Goal: Task Accomplishment & Management: Complete application form

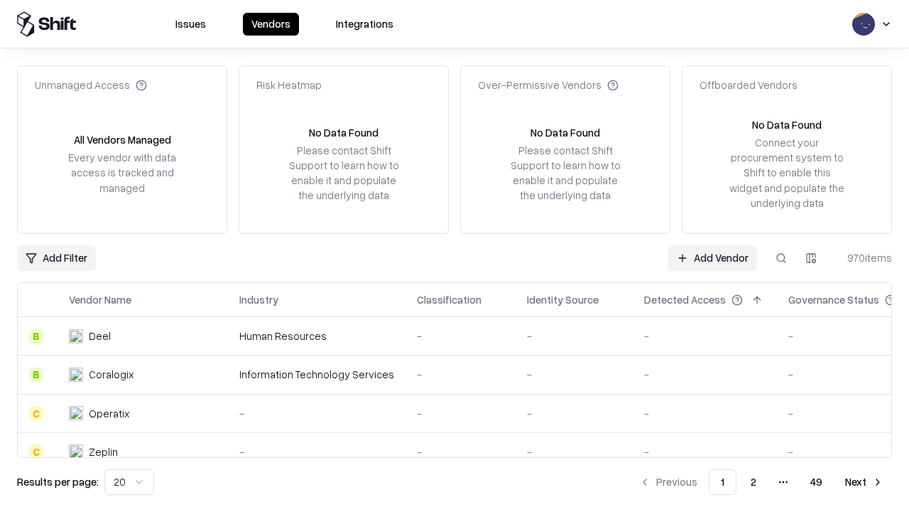
click at [713, 257] on link "Add Vendor" at bounding box center [713, 258] width 89 height 26
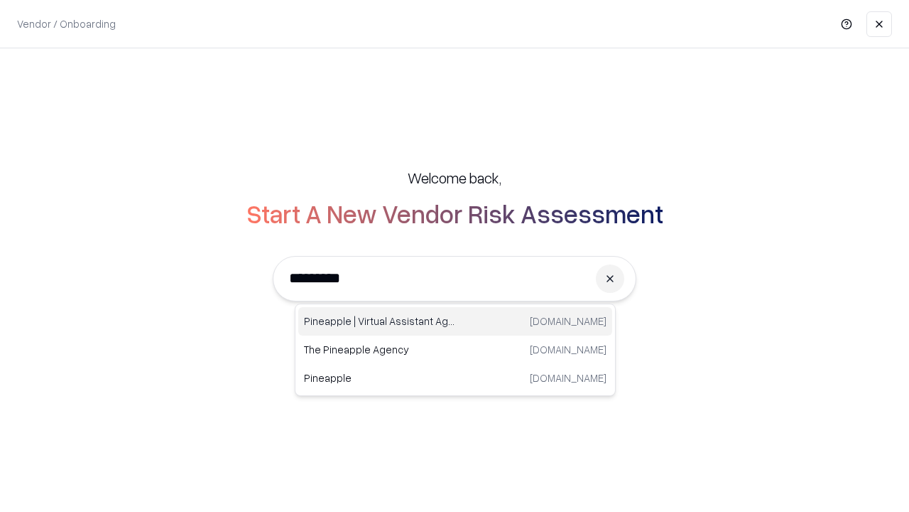
click at [455, 321] on div "Pineapple | Virtual Assistant Agency [DOMAIN_NAME]" at bounding box center [455, 321] width 314 height 28
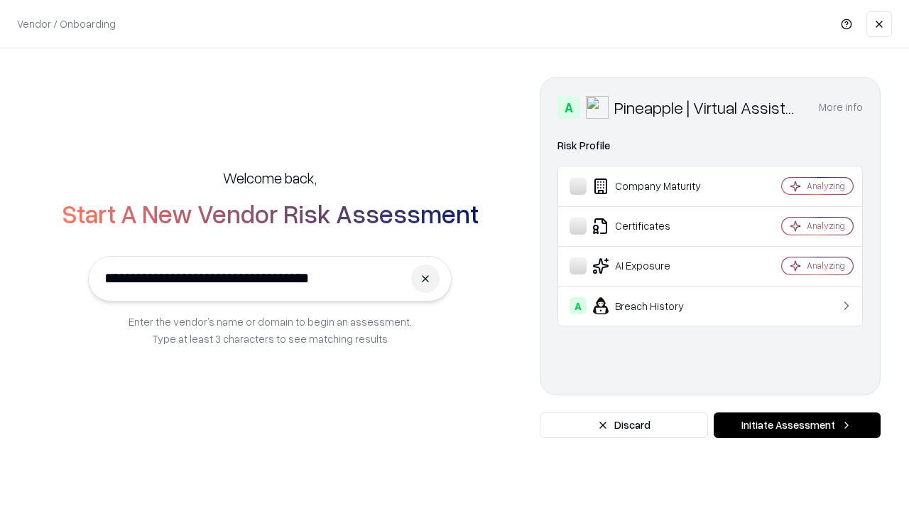
type input "**********"
click at [797, 425] on button "Initiate Assessment" at bounding box center [797, 425] width 167 height 26
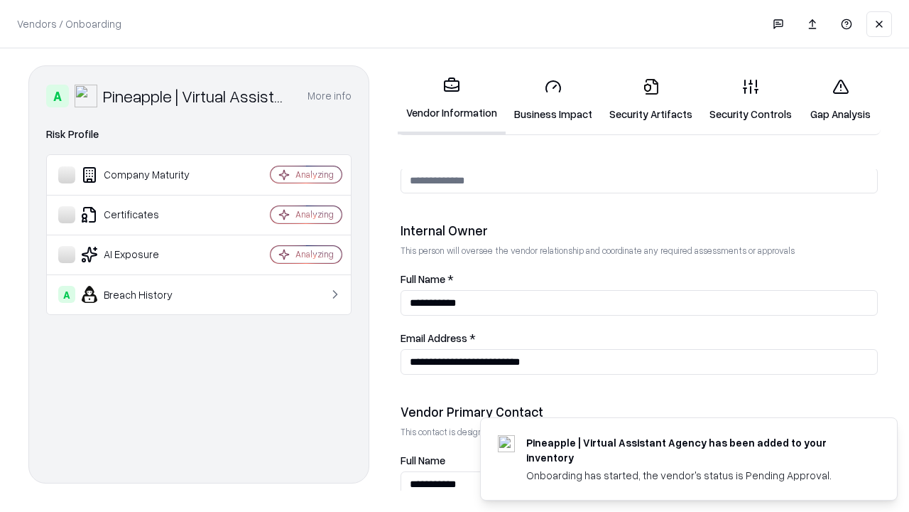
scroll to position [736, 0]
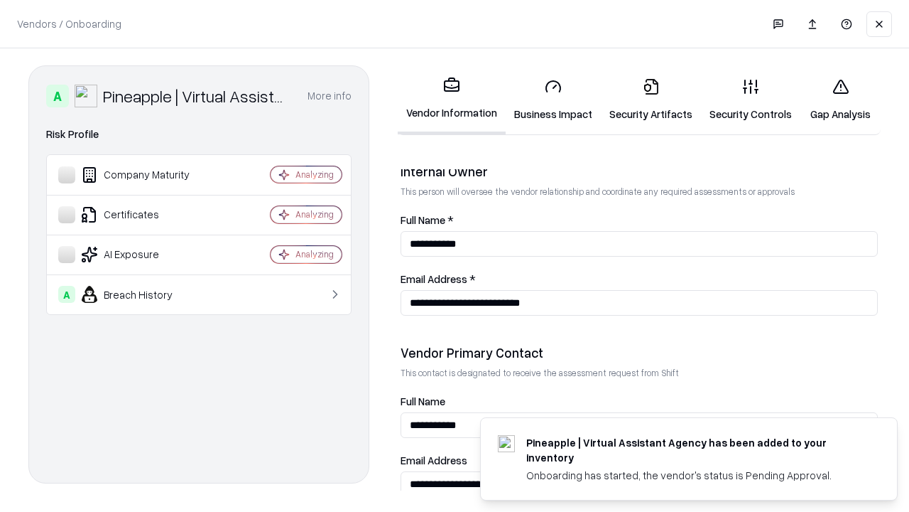
click at [553, 99] on link "Business Impact" at bounding box center [553, 100] width 95 height 66
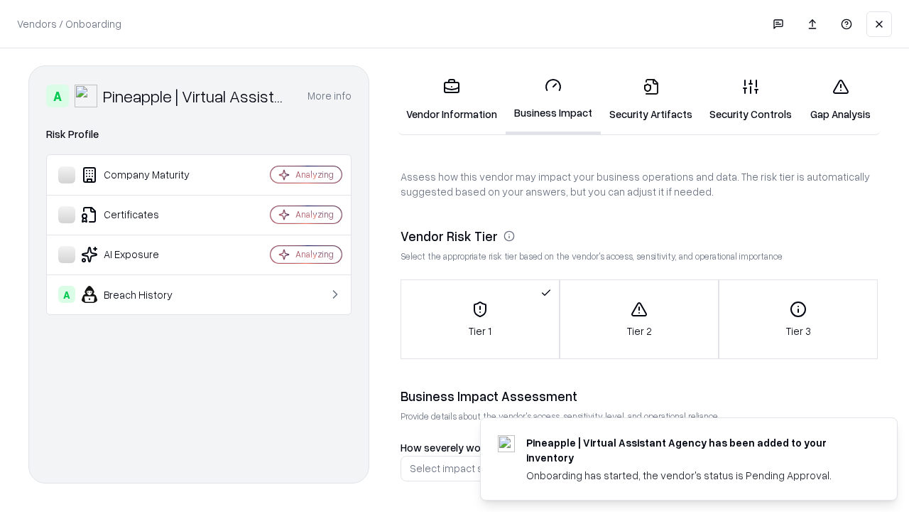
click at [651, 99] on link "Security Artifacts" at bounding box center [651, 100] width 100 height 66
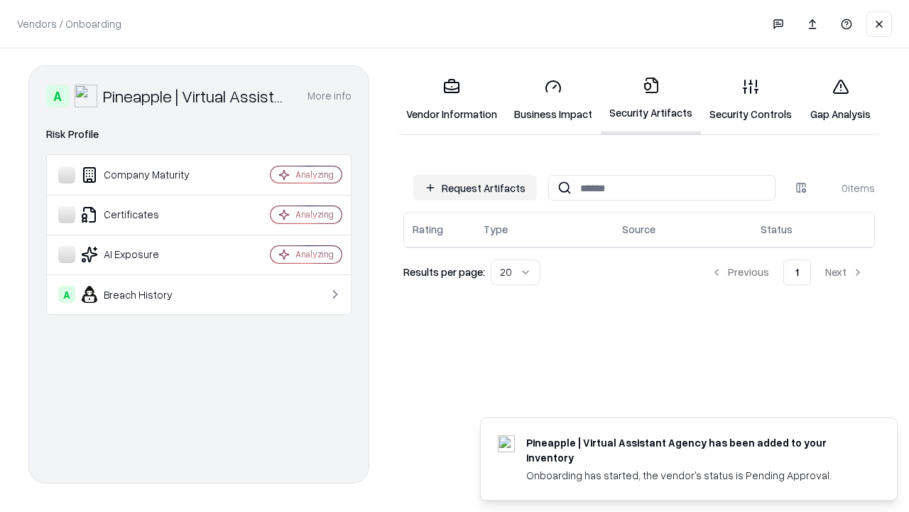
click at [475, 188] on button "Request Artifacts" at bounding box center [475, 188] width 124 height 26
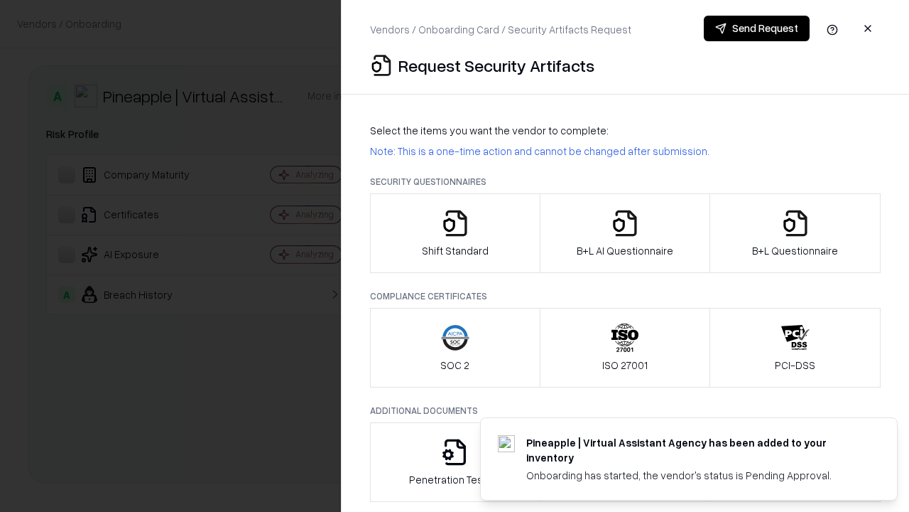
click at [455, 233] on icon "button" at bounding box center [455, 223] width 28 height 28
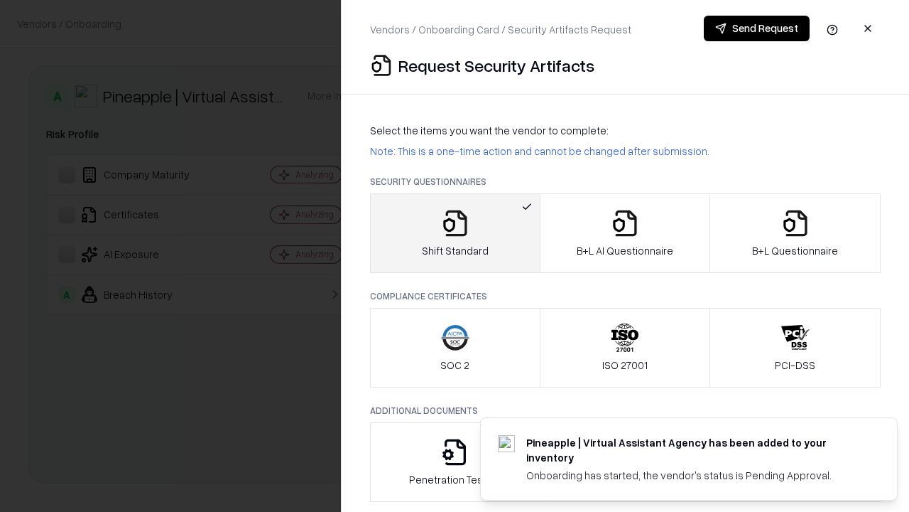
click at [757, 28] on button "Send Request" at bounding box center [757, 29] width 106 height 26
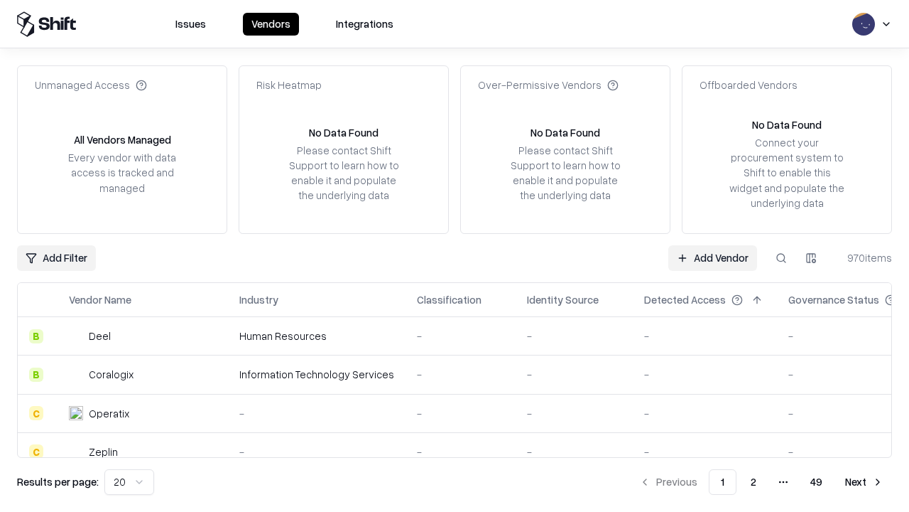
click at [781, 257] on button at bounding box center [782, 258] width 26 height 26
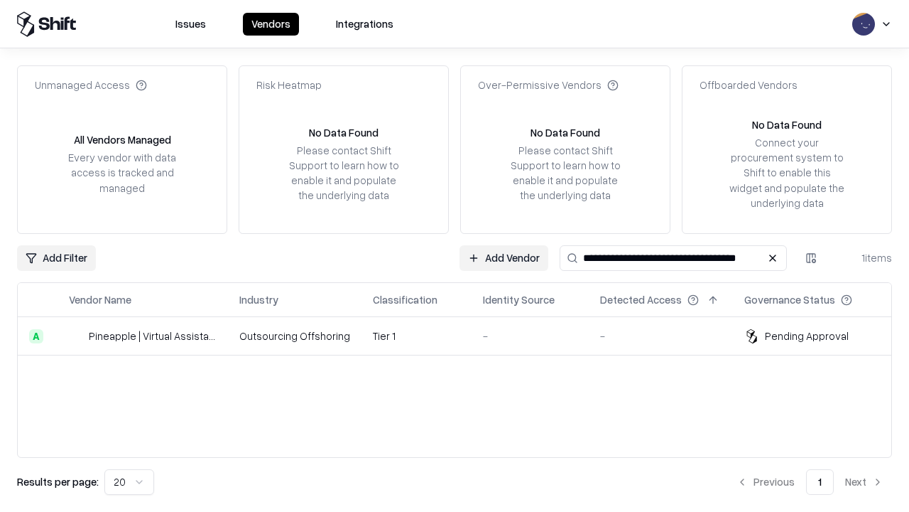
type input "**********"
click at [463, 335] on td "Tier 1" at bounding box center [417, 336] width 110 height 38
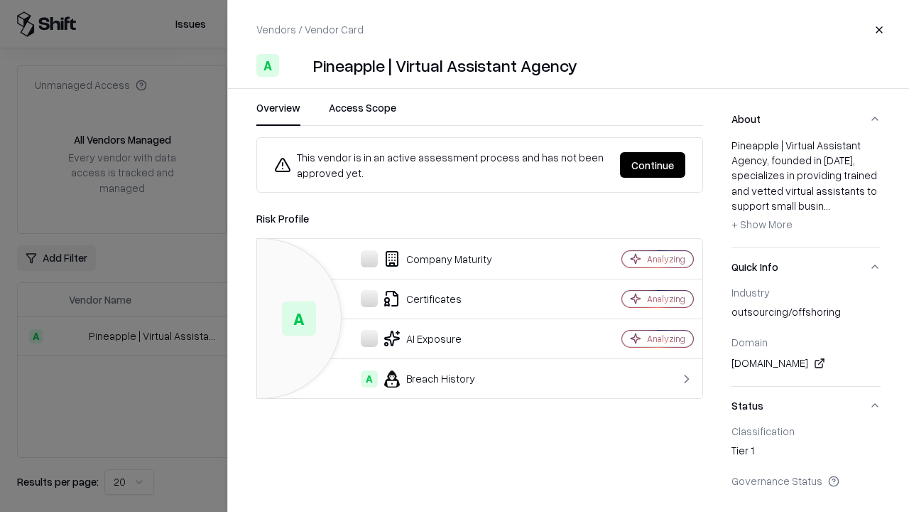
click at [653, 165] on button "Continue" at bounding box center [652, 165] width 65 height 26
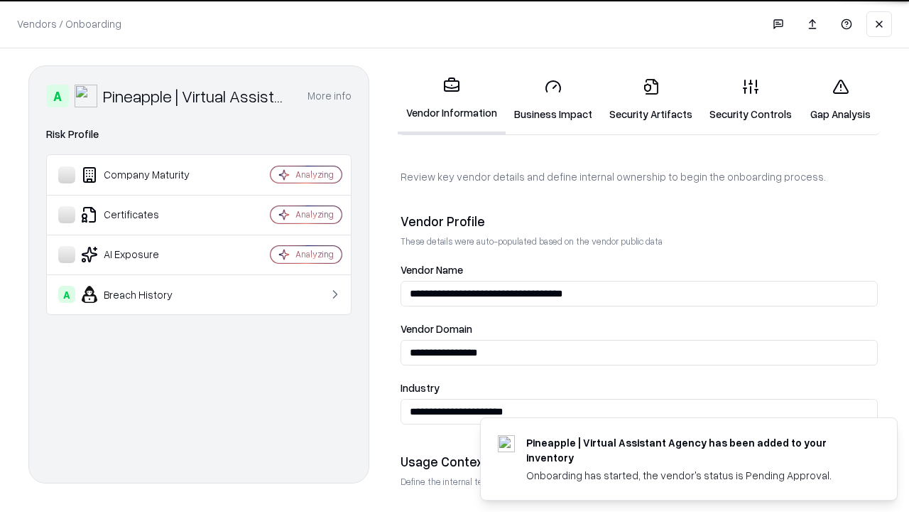
click at [651, 99] on link "Security Artifacts" at bounding box center [651, 100] width 100 height 66
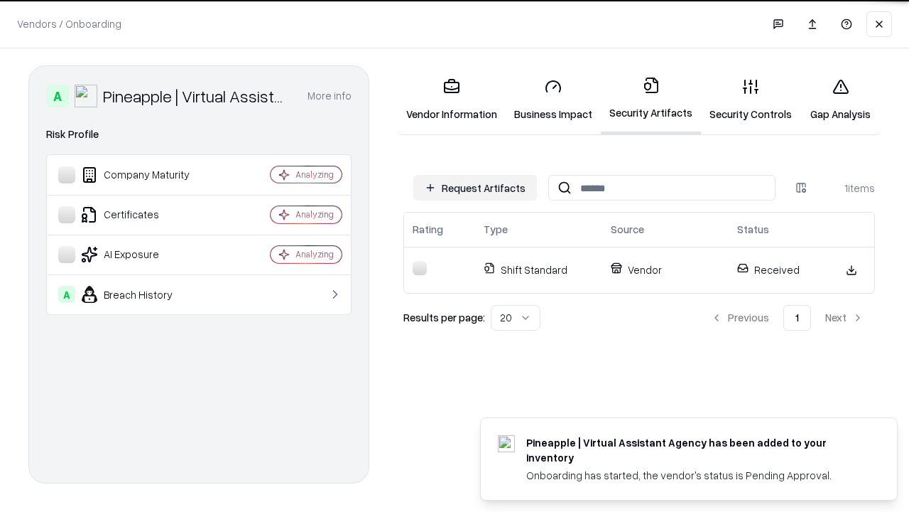
click at [840, 99] on link "Gap Analysis" at bounding box center [841, 100] width 80 height 66
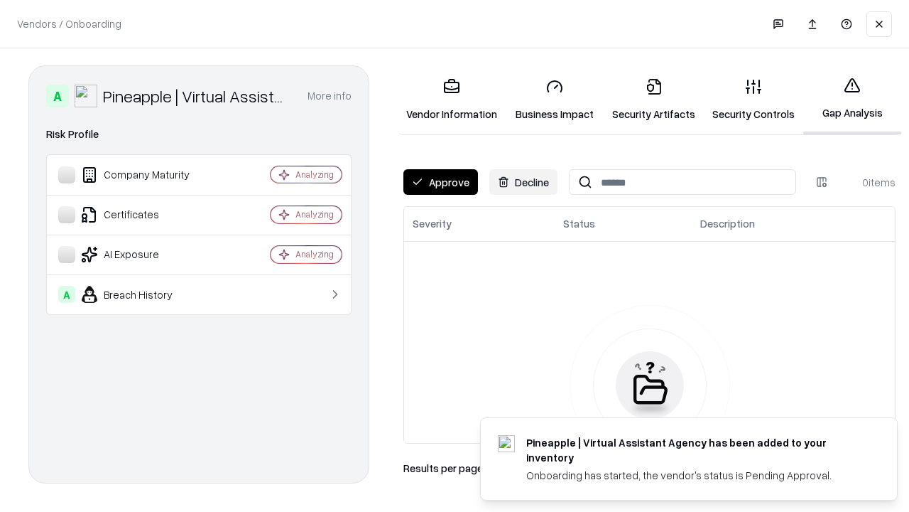
click at [440, 182] on button "Approve" at bounding box center [441, 182] width 75 height 26
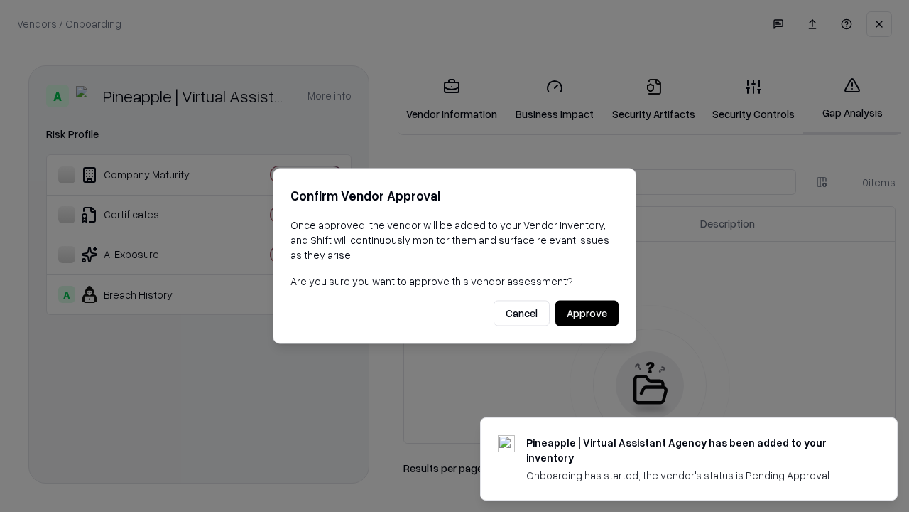
click at [587, 313] on button "Approve" at bounding box center [587, 314] width 63 height 26
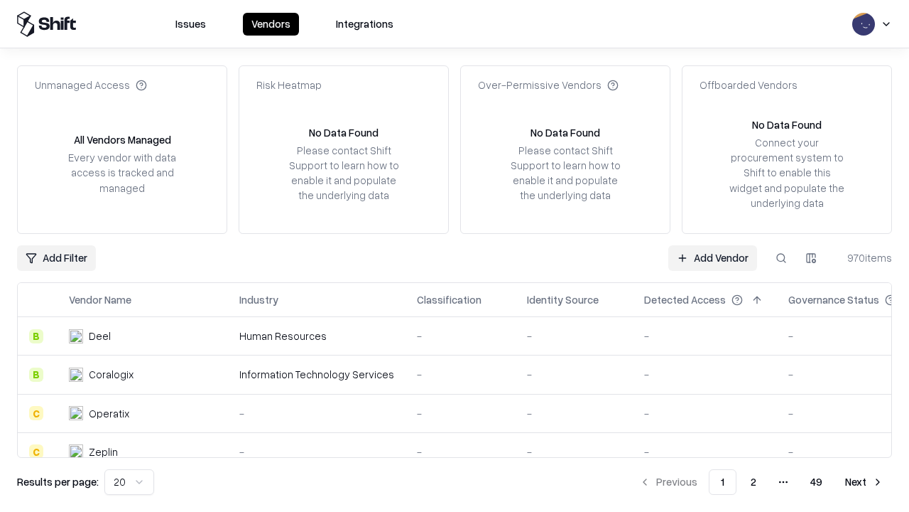
type input "**********"
click at [713, 257] on link "Add Vendor" at bounding box center [713, 258] width 89 height 26
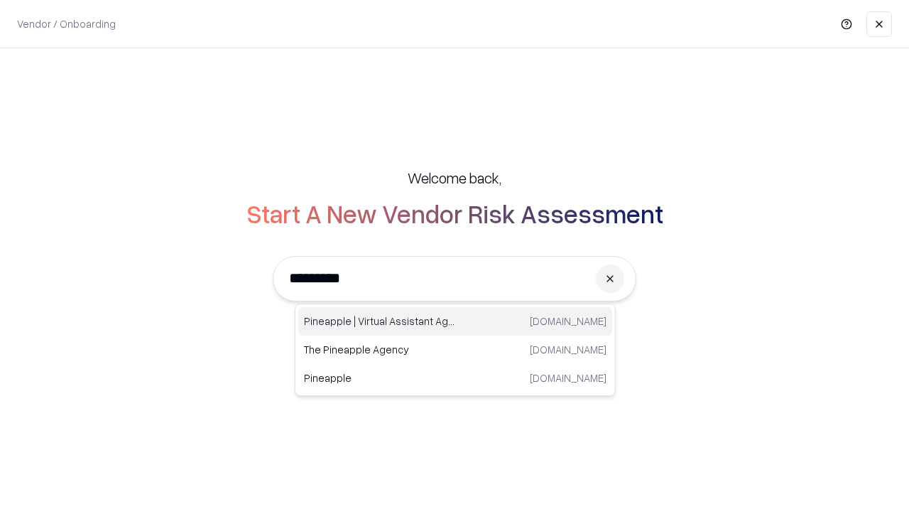
click at [455, 321] on div "Pineapple | Virtual Assistant Agency [DOMAIN_NAME]" at bounding box center [455, 321] width 314 height 28
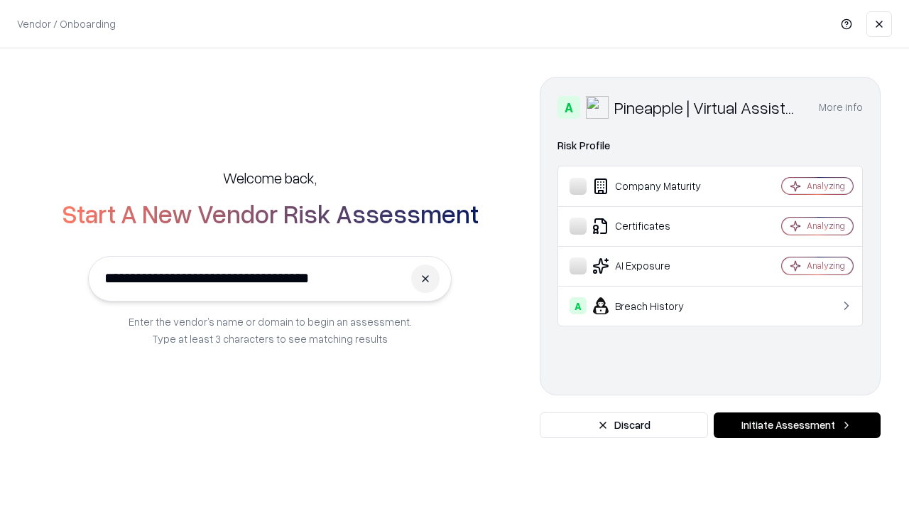
type input "**********"
click at [797, 425] on button "Initiate Assessment" at bounding box center [797, 425] width 167 height 26
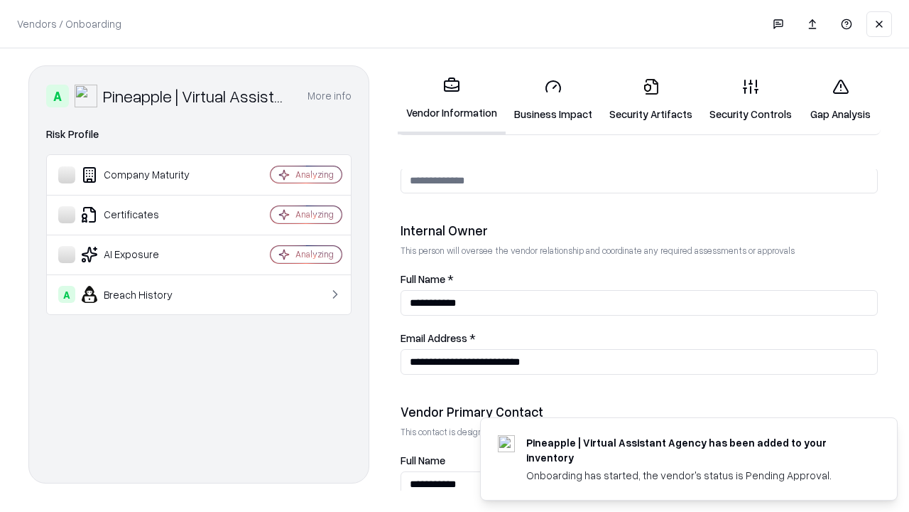
scroll to position [736, 0]
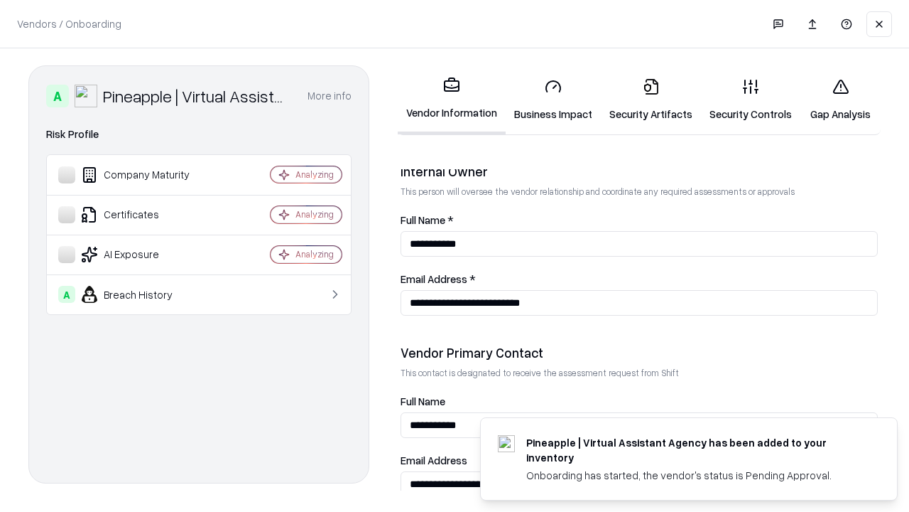
click at [840, 99] on link "Gap Analysis" at bounding box center [841, 100] width 80 height 66
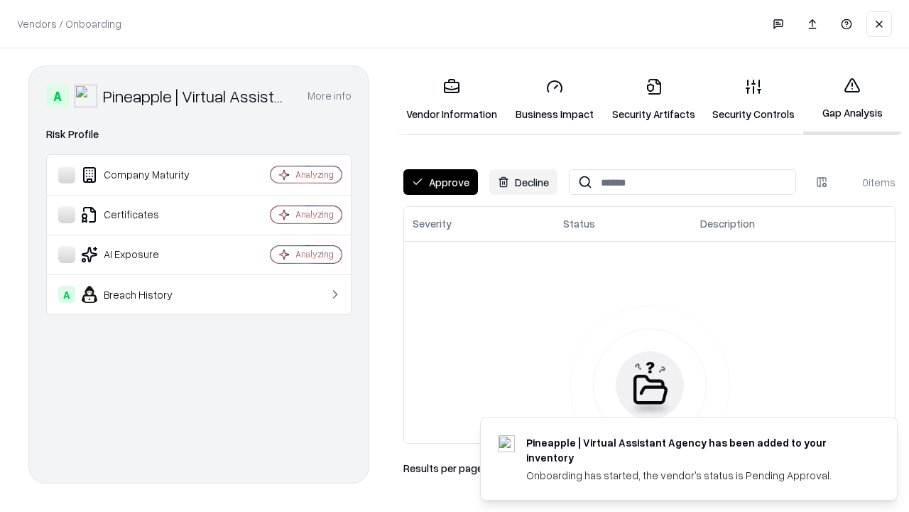
click at [440, 182] on button "Approve" at bounding box center [441, 182] width 75 height 26
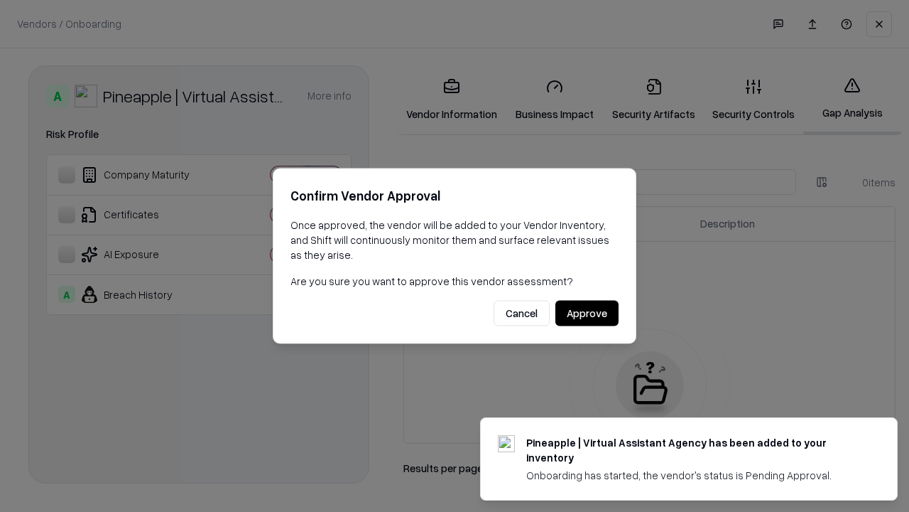
click at [587, 313] on button "Approve" at bounding box center [587, 314] width 63 height 26
